Goal: Register for event/course

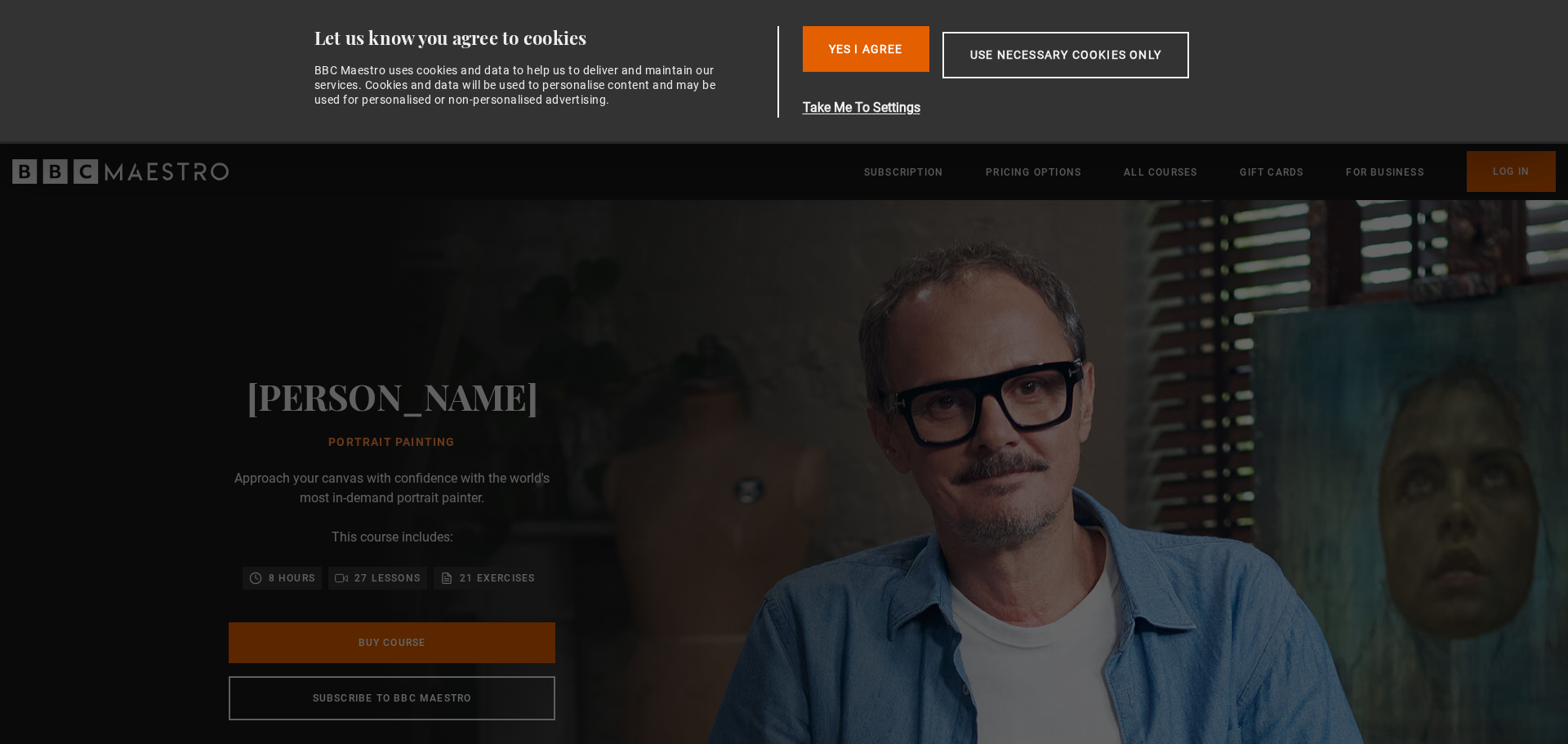
click at [646, 386] on div "Jonathan Yeo Portrait Painting Approach your canvas with confidence with the wo…" at bounding box center [392, 548] width 523 height 695
click at [865, 50] on button "Yes I Agree" at bounding box center [866, 49] width 126 height 46
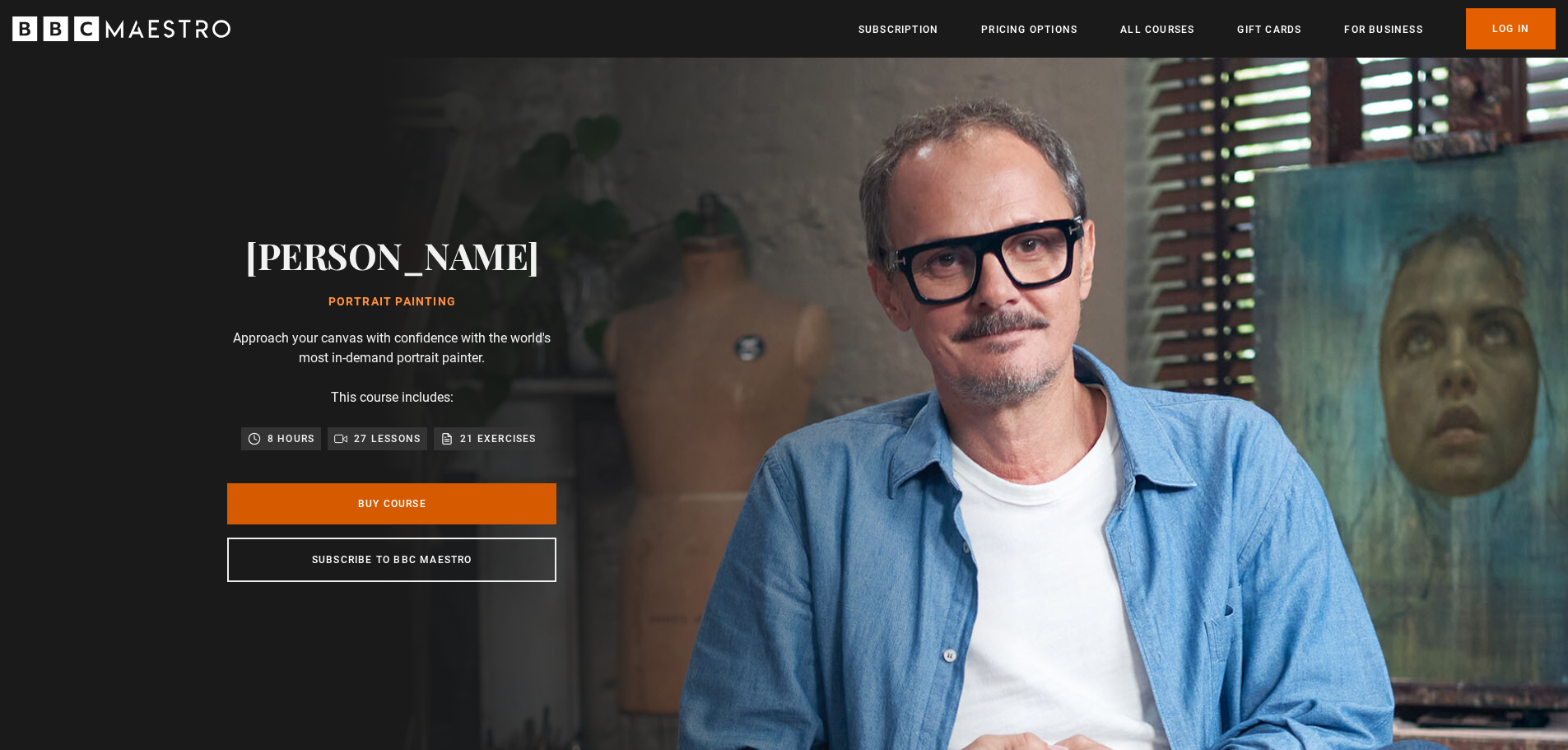
click at [429, 502] on link "Buy Course" at bounding box center [392, 503] width 329 height 41
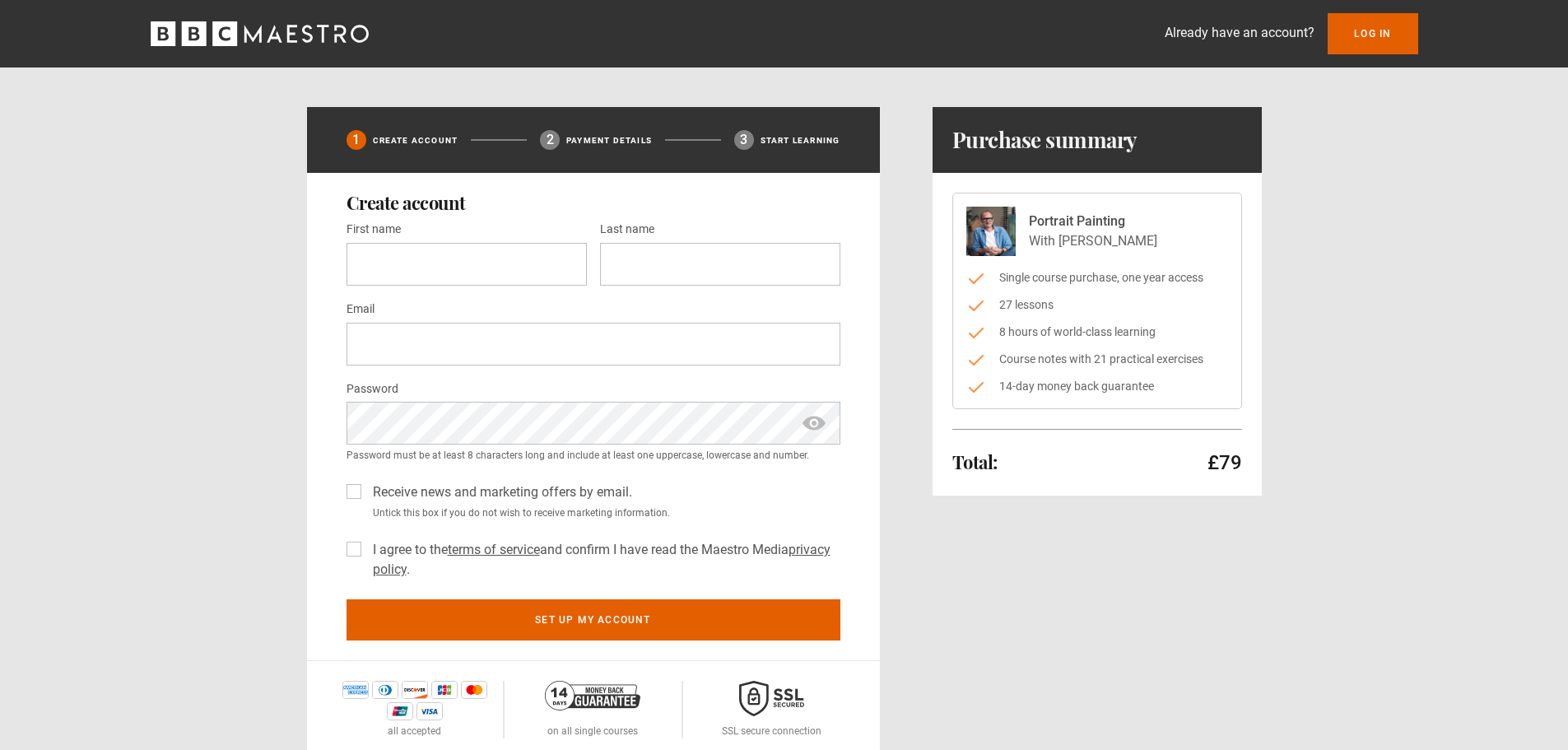
click at [197, 31] on icon "BBC Maestro" at bounding box center [260, 34] width 218 height 25
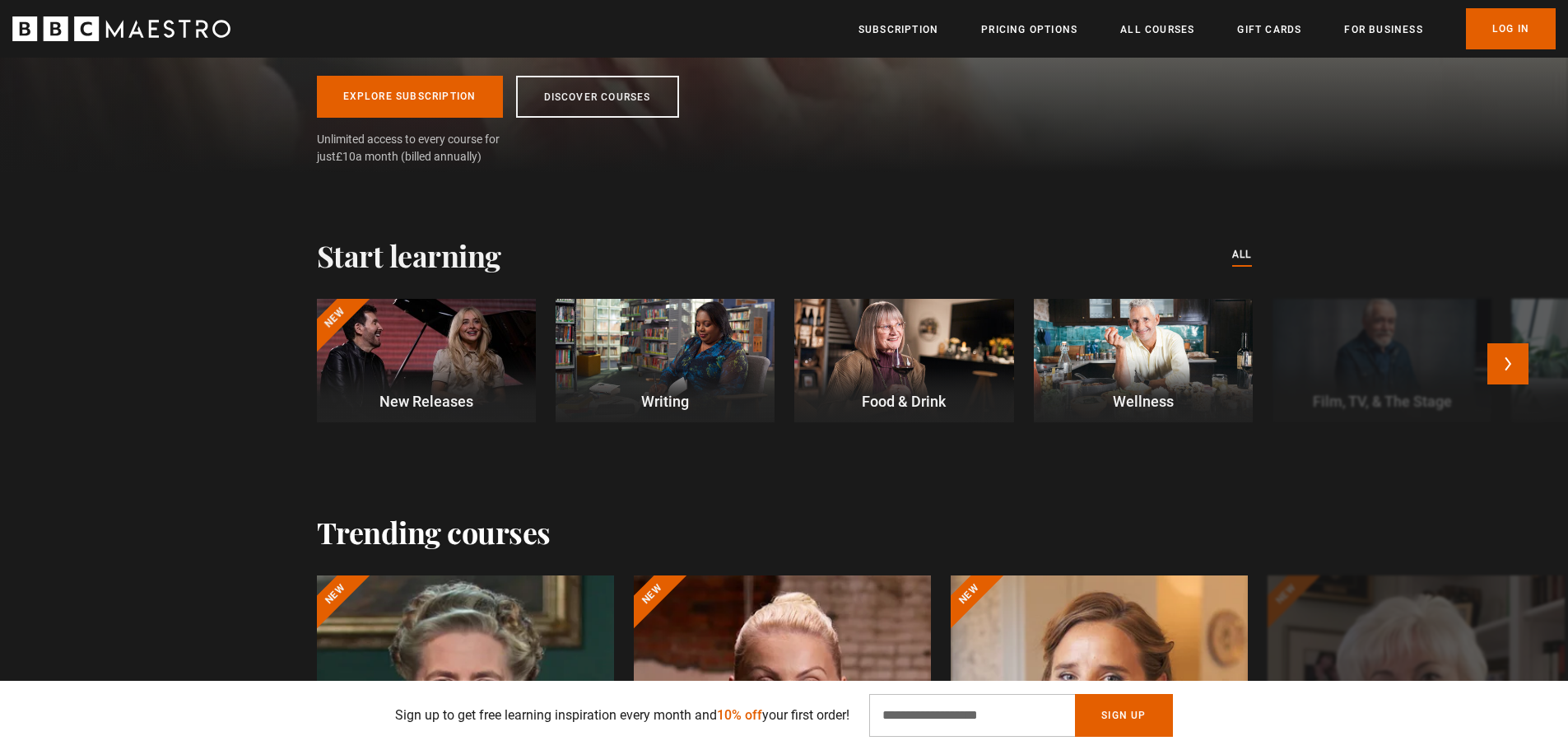
click at [1147, 369] on div at bounding box center [1143, 360] width 219 height 124
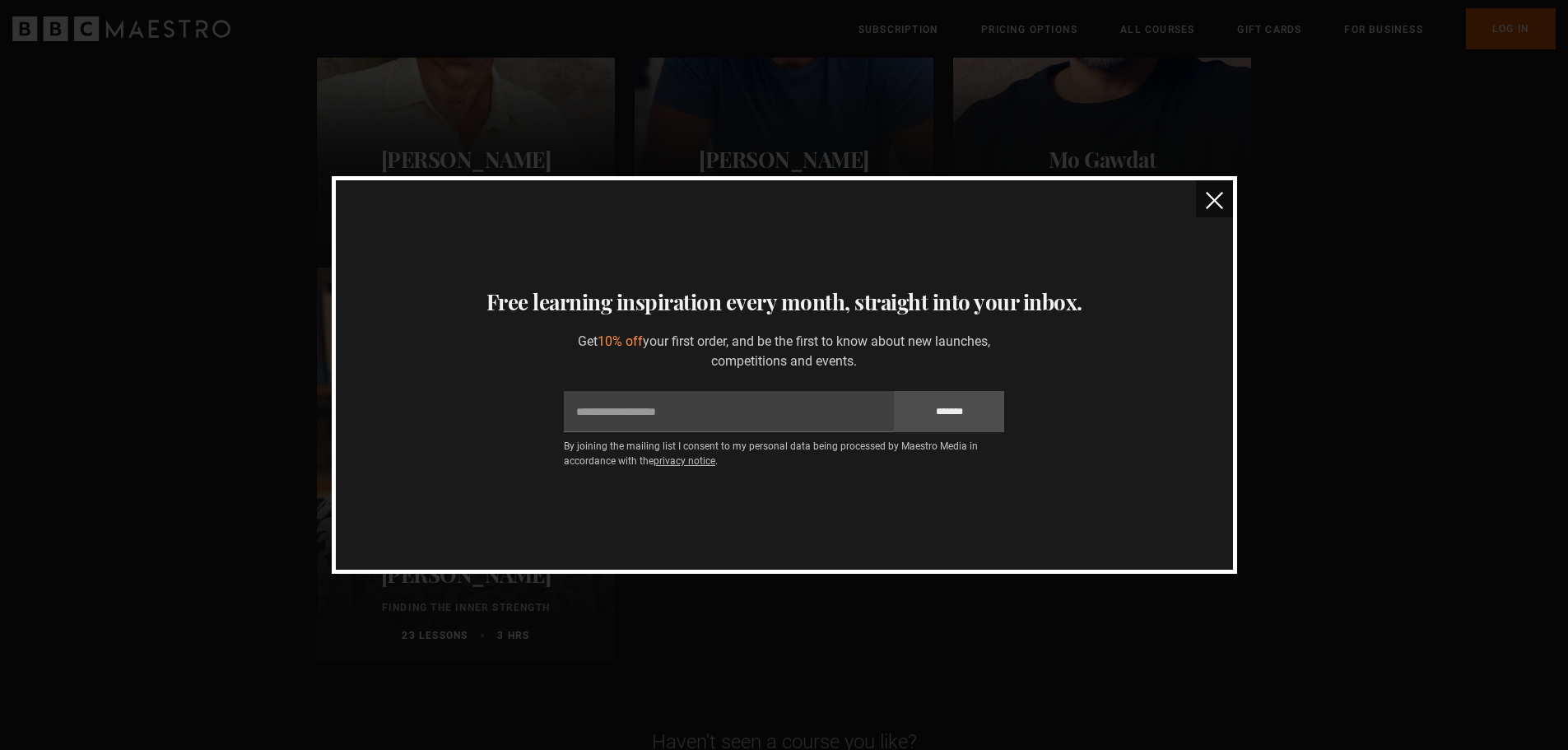
scroll to position [329, 0]
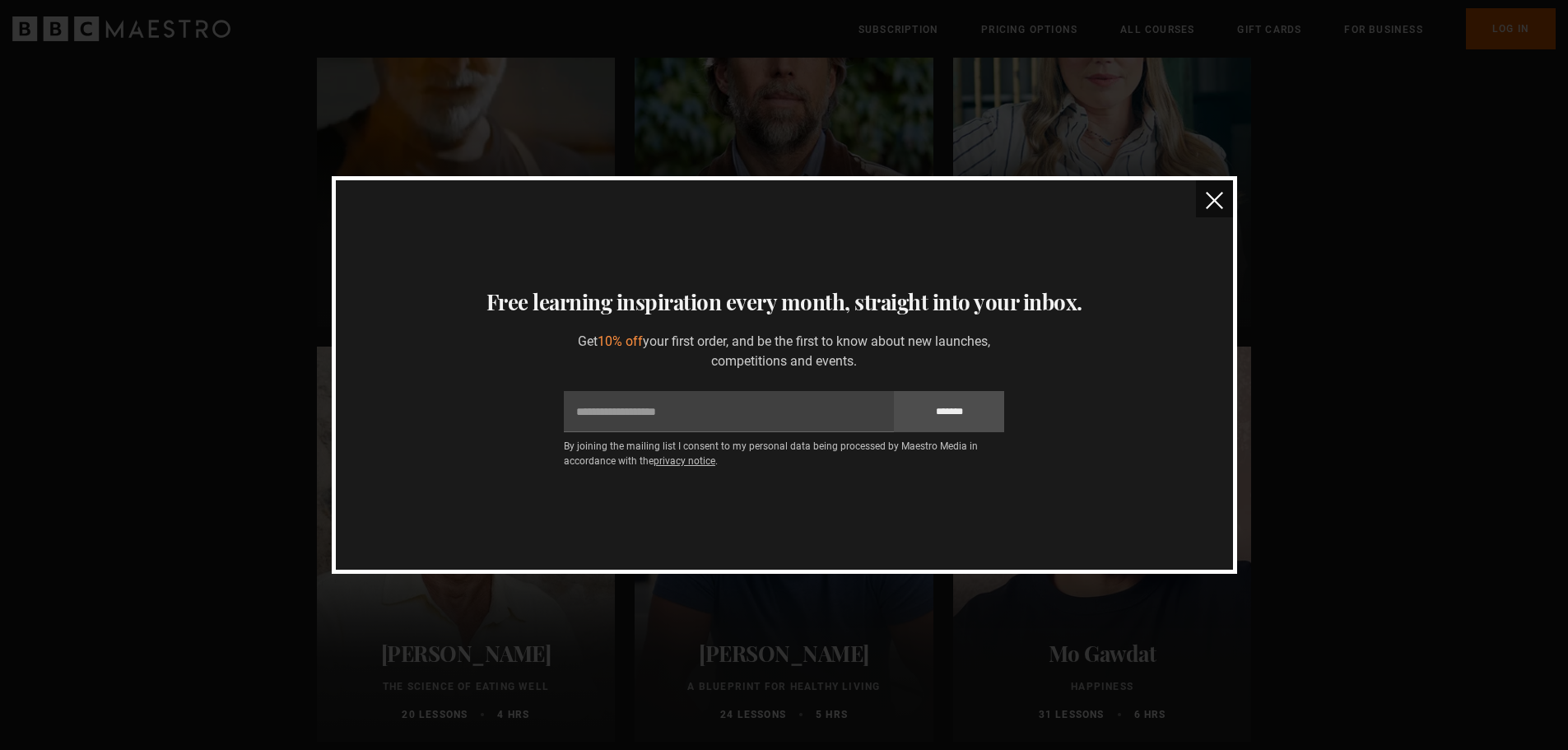
click at [1212, 198] on img "close" at bounding box center [1214, 200] width 17 height 17
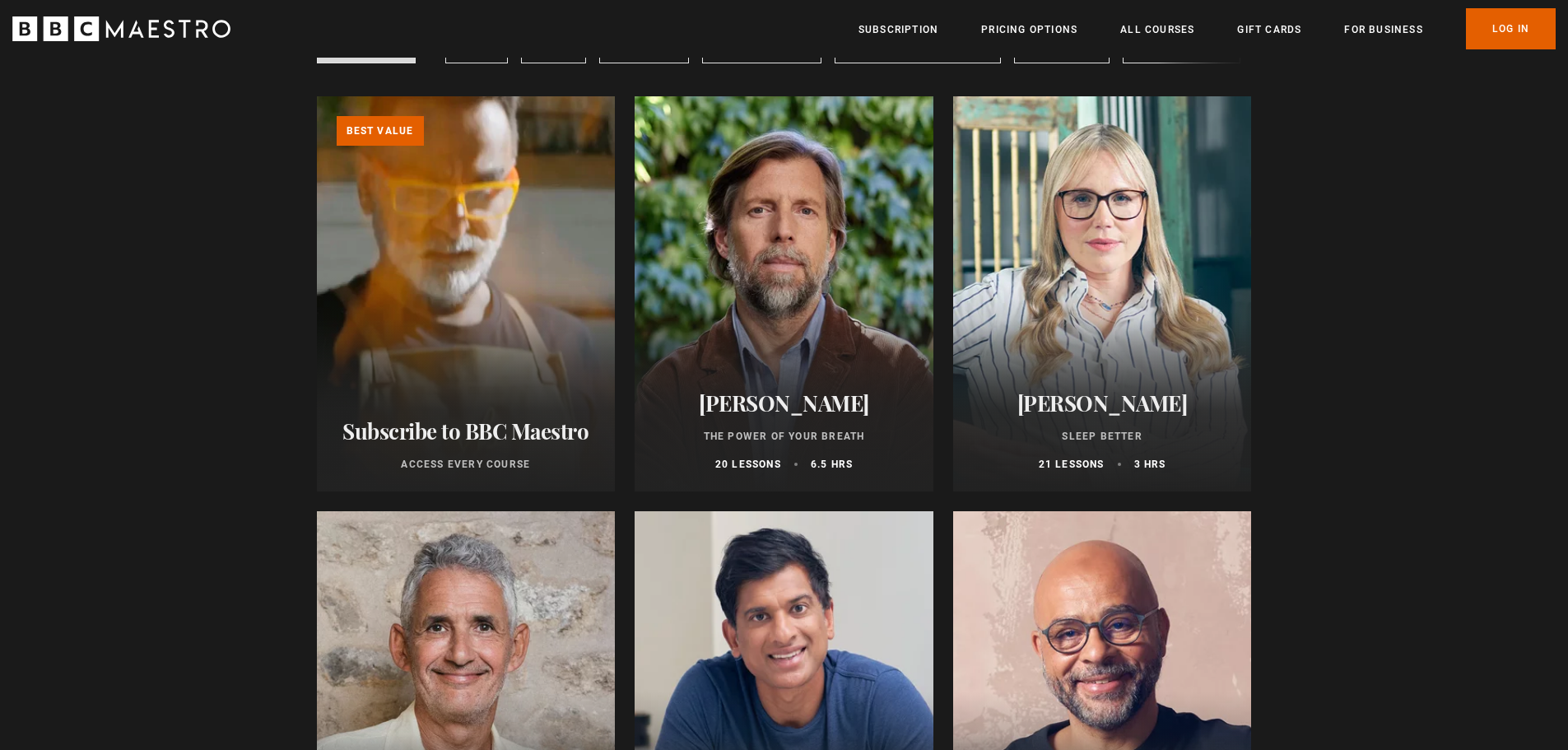
scroll to position [0, 0]
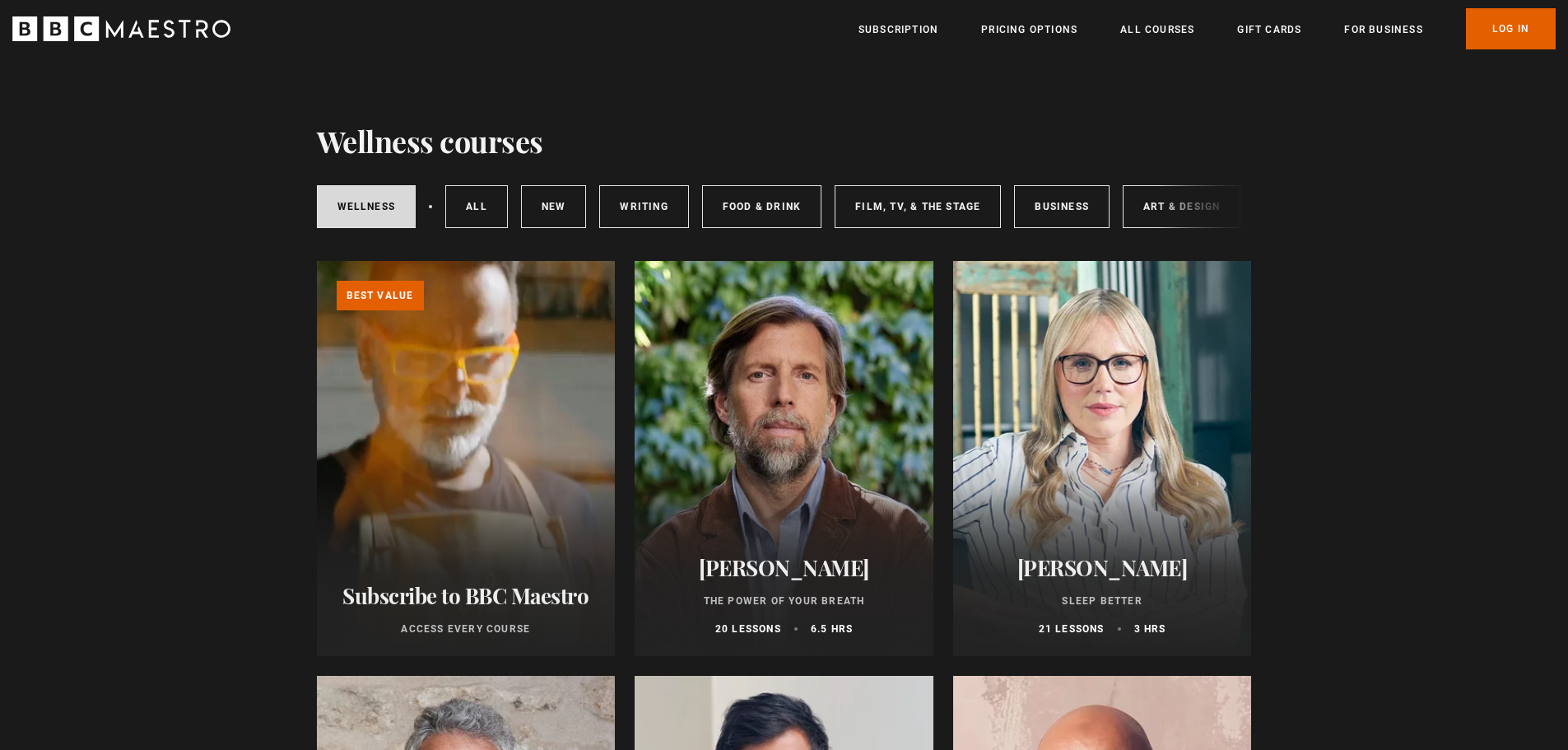
click at [822, 481] on div at bounding box center [784, 459] width 298 height 395
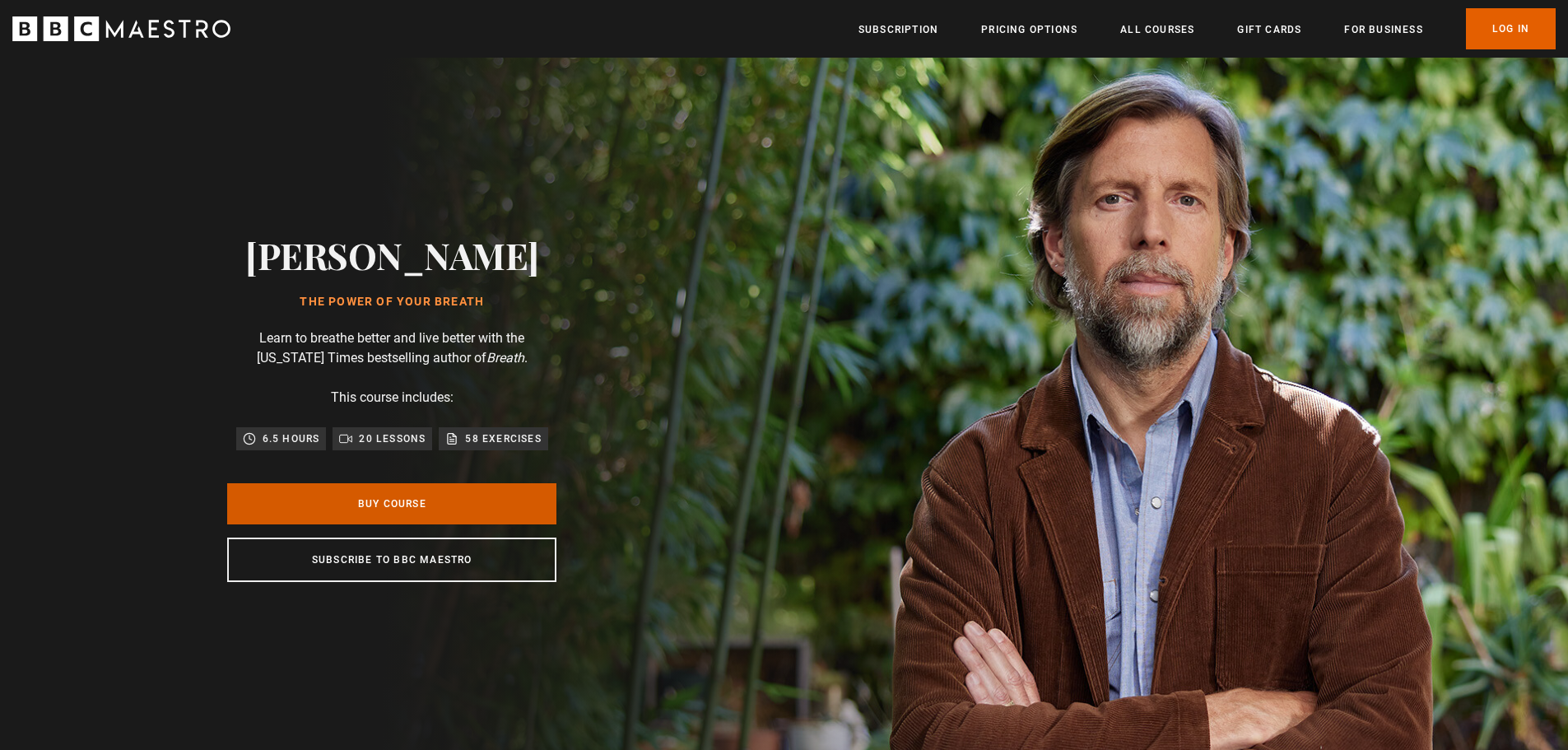
click at [450, 495] on link "Buy Course" at bounding box center [392, 503] width 329 height 41
